Goal: Task Accomplishment & Management: Use online tool/utility

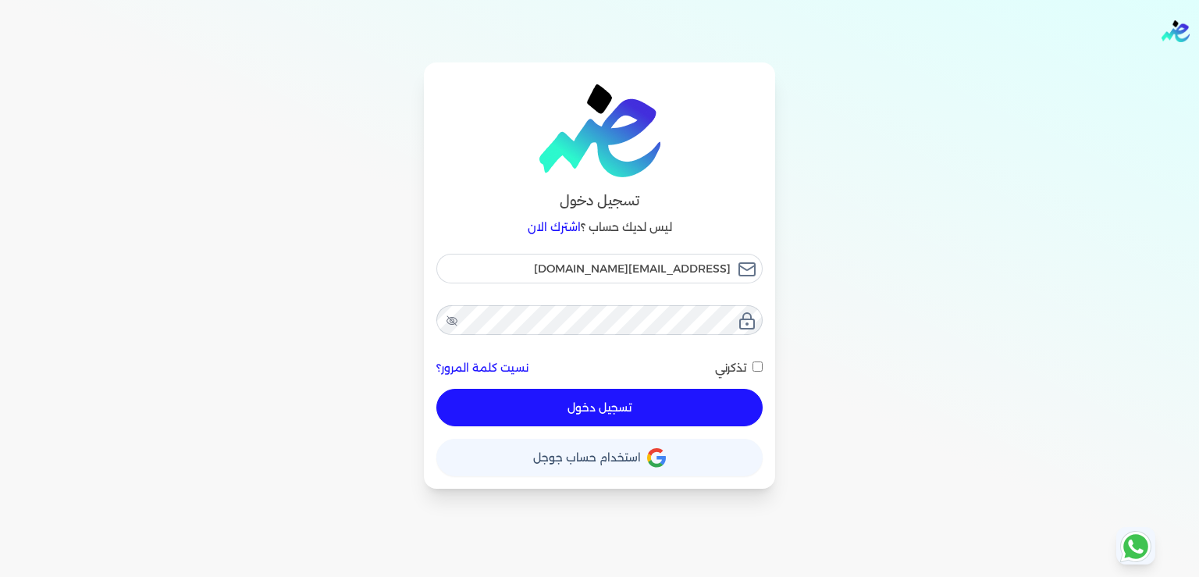
click at [628, 407] on button "تسجيل دخول" at bounding box center [599, 407] width 326 height 37
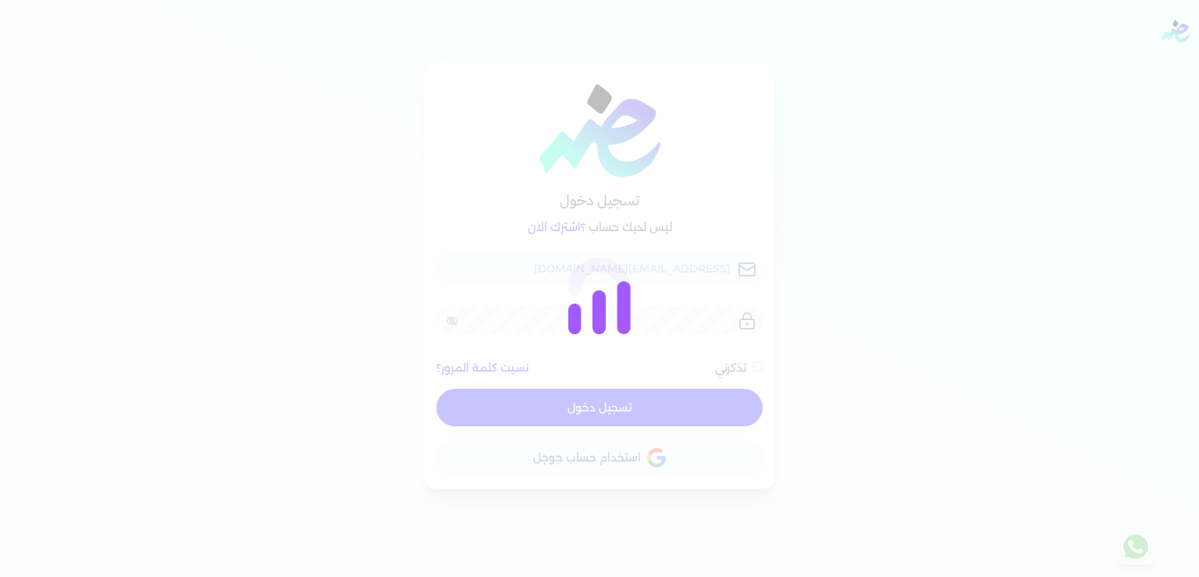
checkbox input "false"
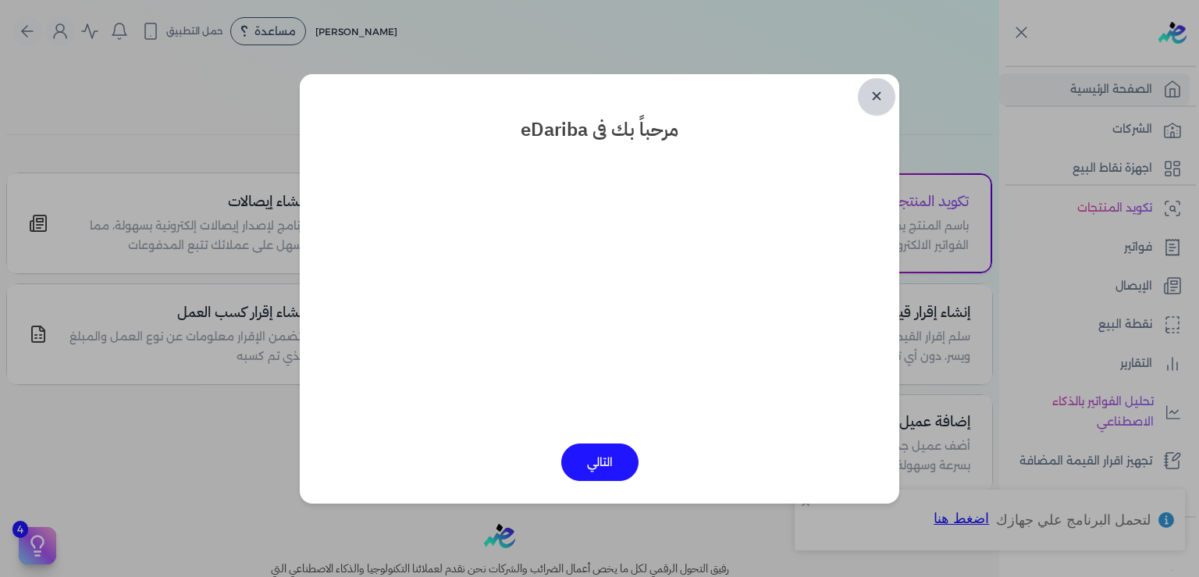
click at [881, 92] on link "✕" at bounding box center [876, 96] width 37 height 37
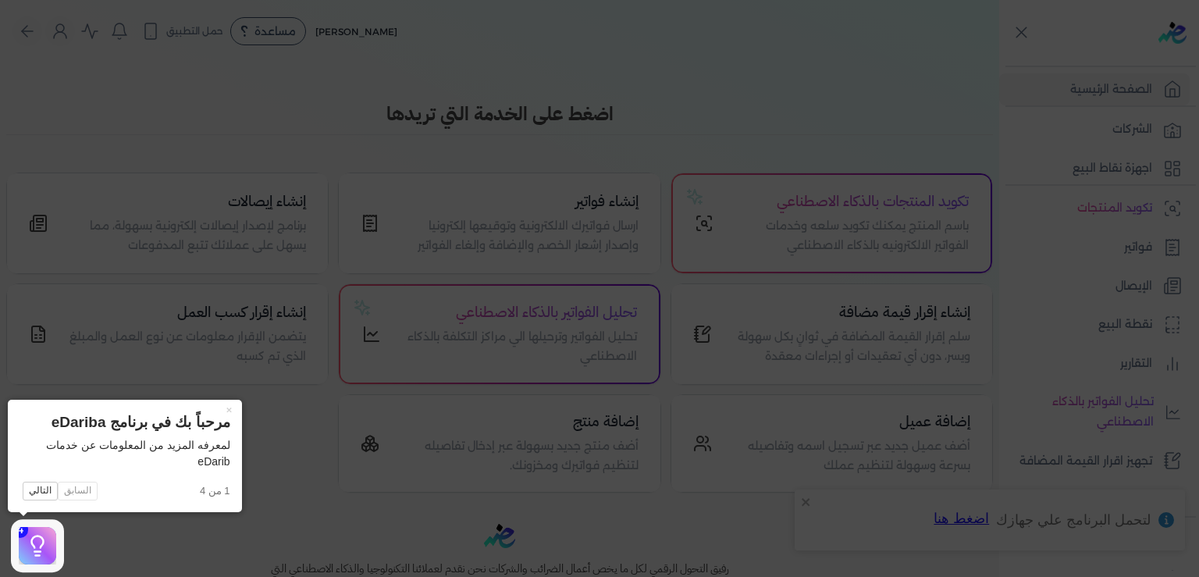
click at [158, 77] on icon at bounding box center [599, 288] width 1199 height 577
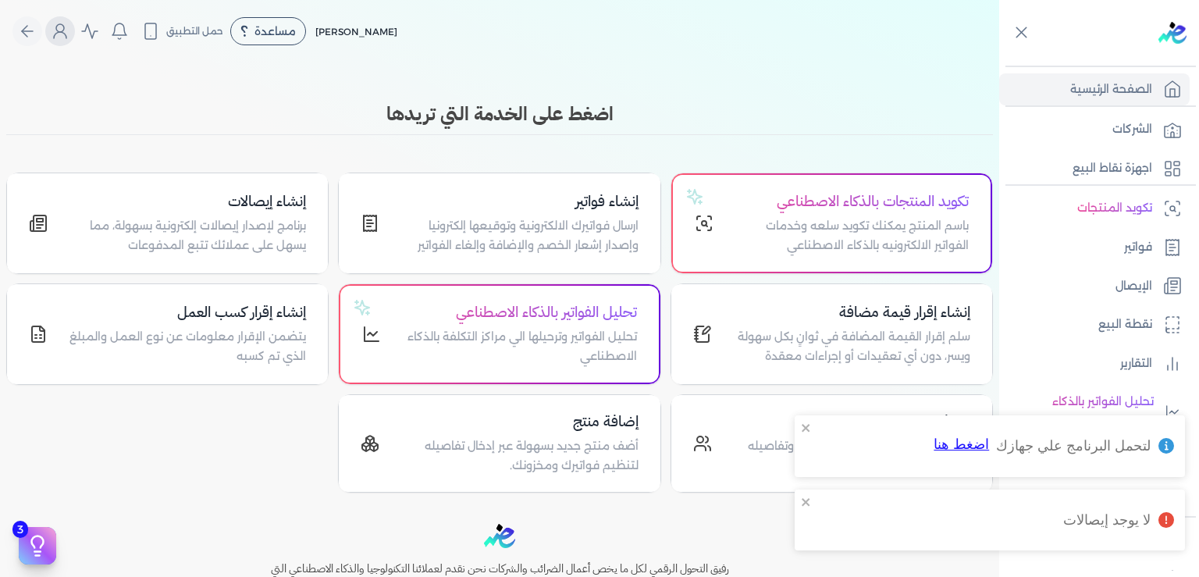
click at [64, 33] on icon "Global" at bounding box center [60, 31] width 19 height 19
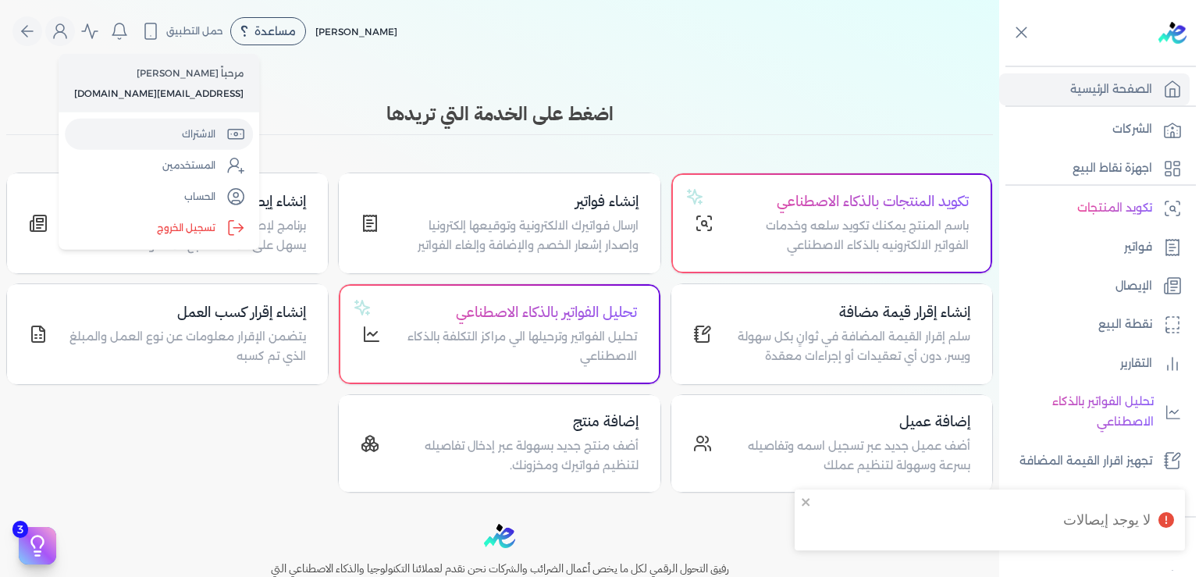
click at [170, 130] on link "الاشتراك" at bounding box center [159, 134] width 188 height 31
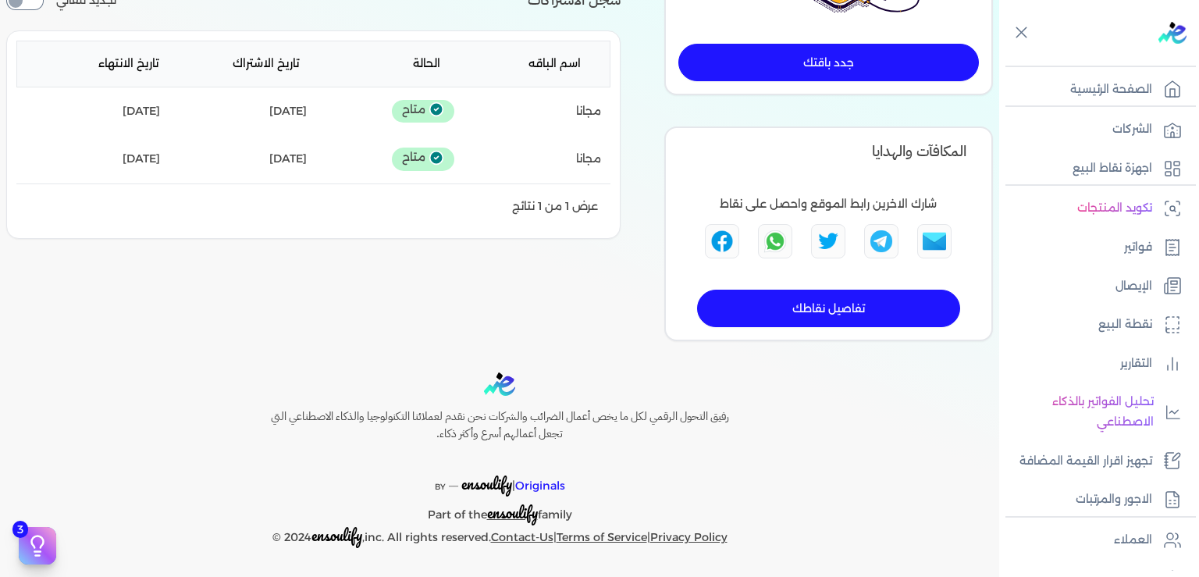
scroll to position [100, 0]
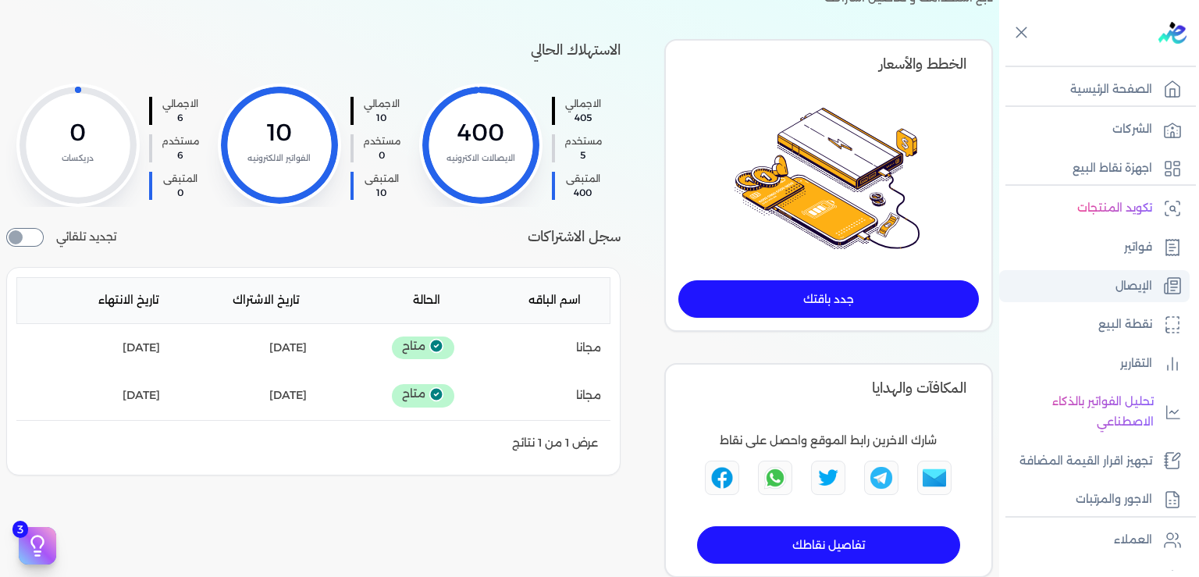
click at [1116, 289] on p "الإيصال" at bounding box center [1133, 286] width 37 height 20
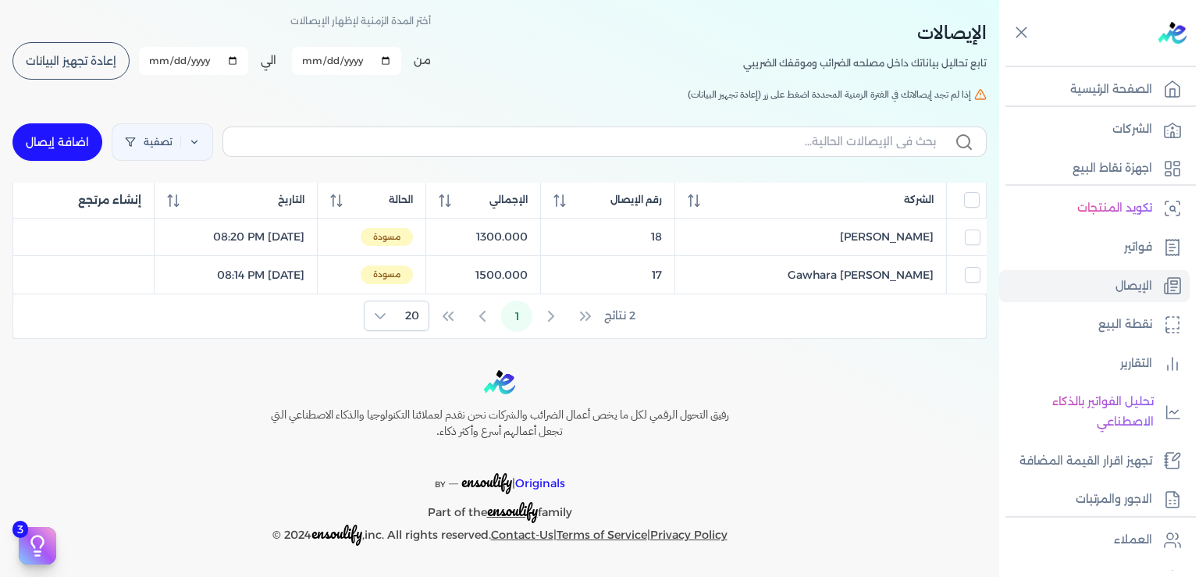
scroll to position [63, 0]
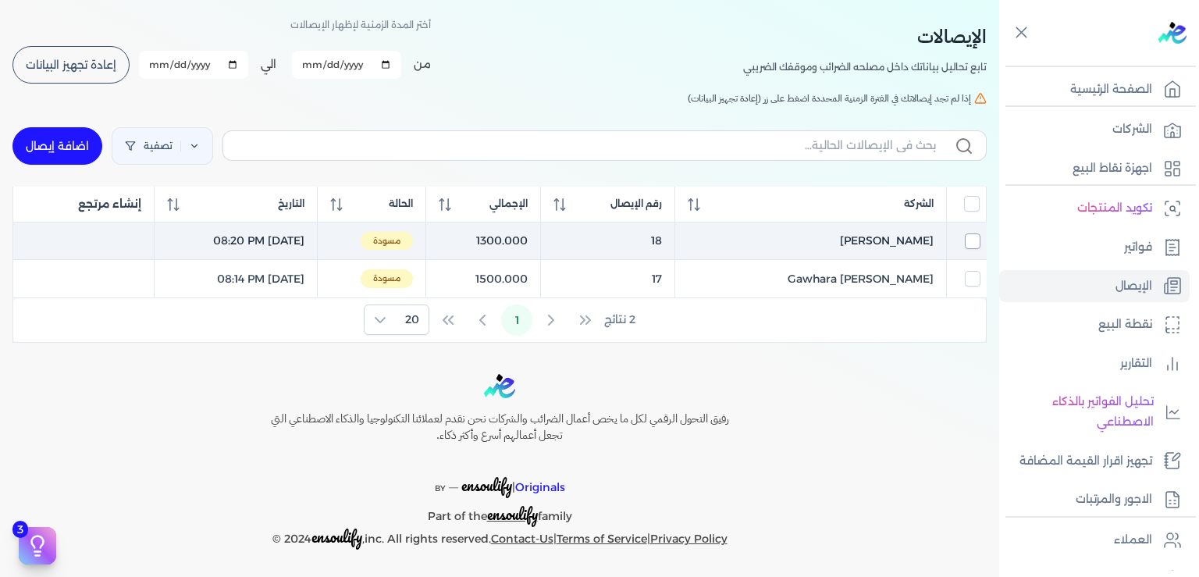
click at [972, 238] on input "checkbox" at bounding box center [973, 241] width 16 height 16
checkbox input "true"
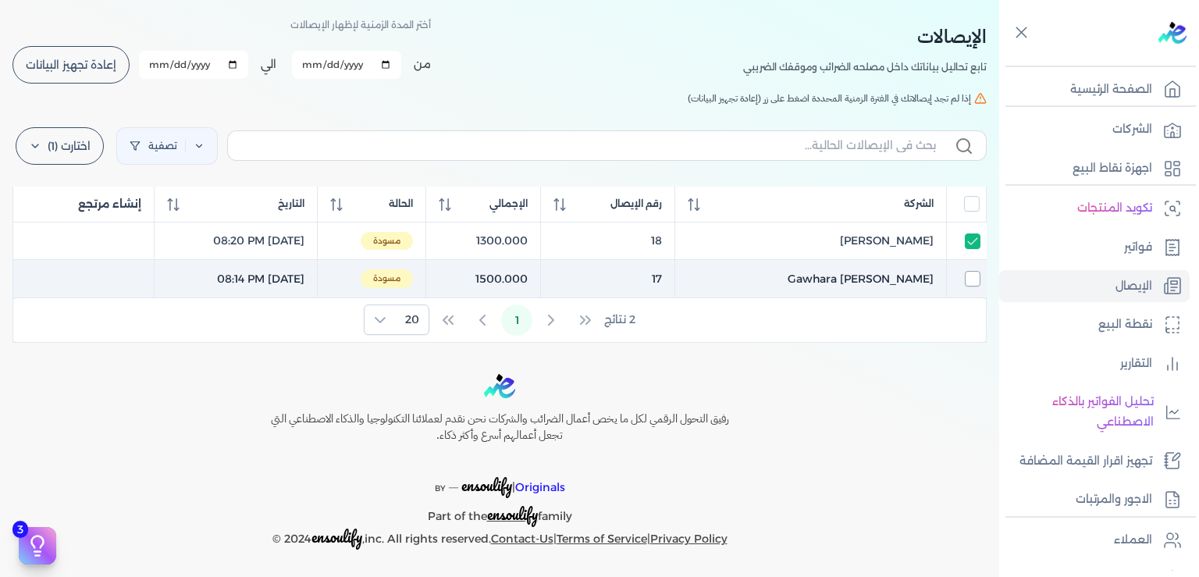
click at [972, 271] on input "checkbox" at bounding box center [973, 279] width 16 height 16
checkbox input "true"
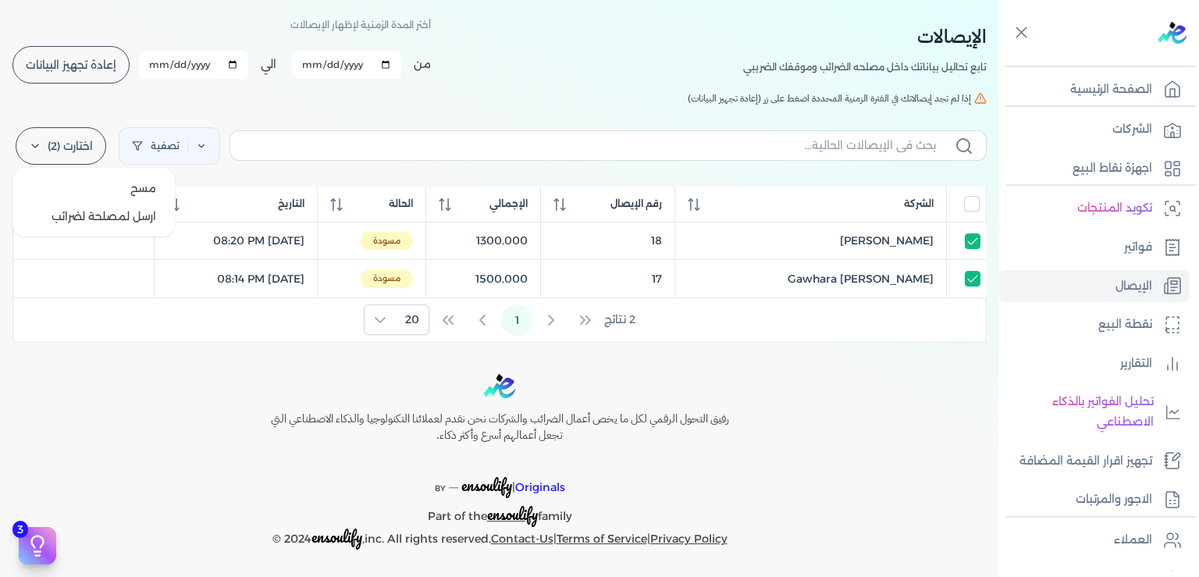
click at [41, 143] on icon at bounding box center [35, 146] width 12 height 12
click at [103, 216] on button "ارسل لمصلحة لضرائب" at bounding box center [94, 216] width 150 height 28
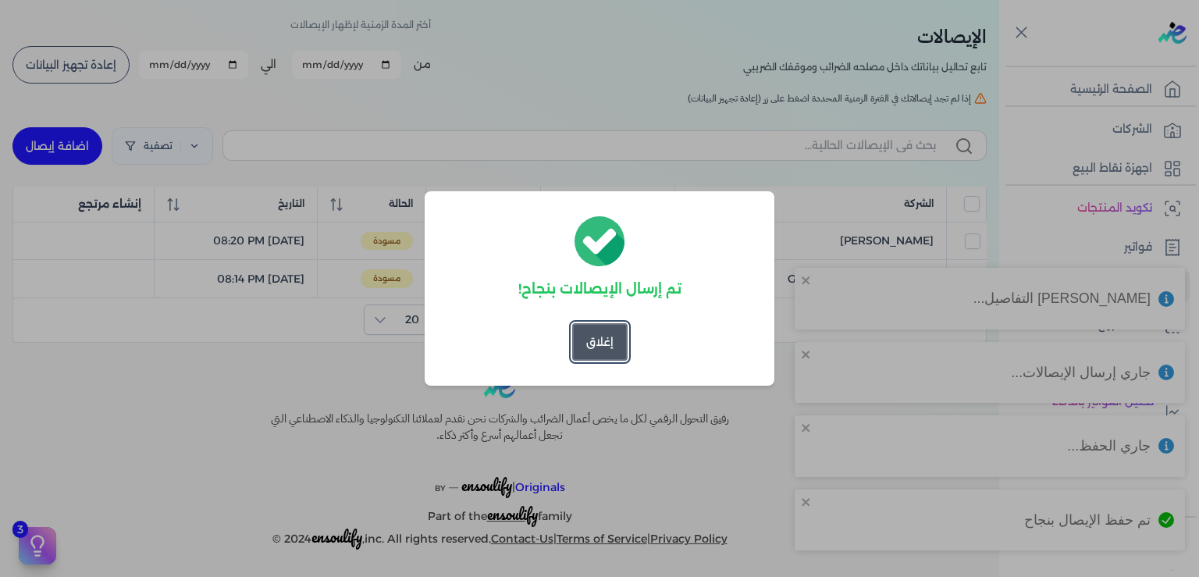
click at [596, 347] on button "إغلاق" at bounding box center [599, 341] width 55 height 37
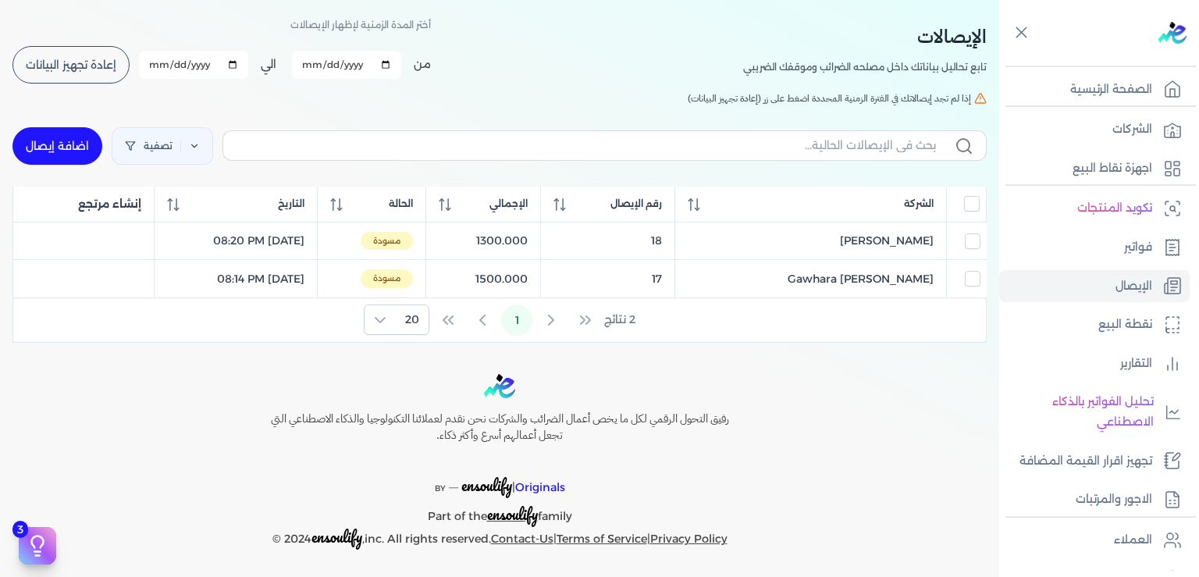
click at [53, 73] on button "إعادة تجهيز البيانات" at bounding box center [70, 64] width 117 height 37
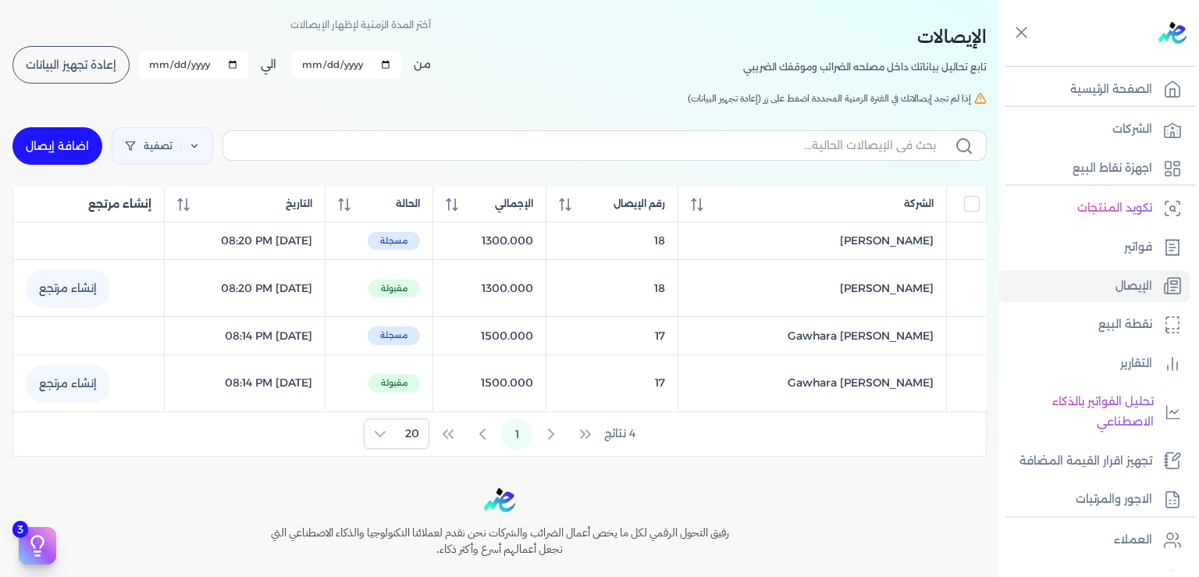
click at [79, 69] on span "إعادة تجهيز البيانات" at bounding box center [71, 64] width 91 height 11
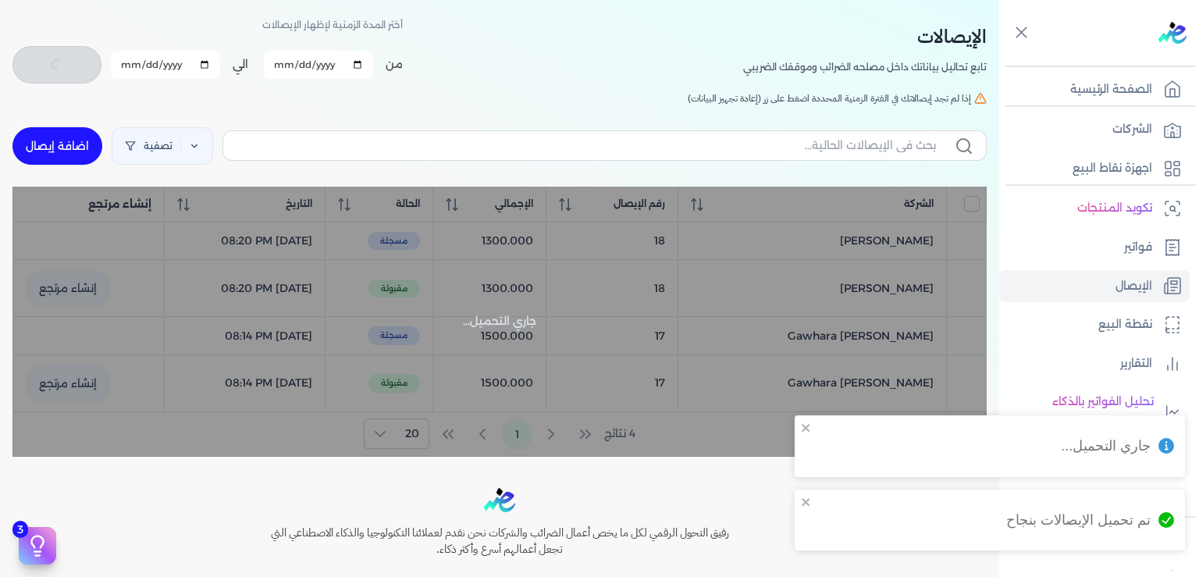
checkbox input "false"
